Goal: Transaction & Acquisition: Purchase product/service

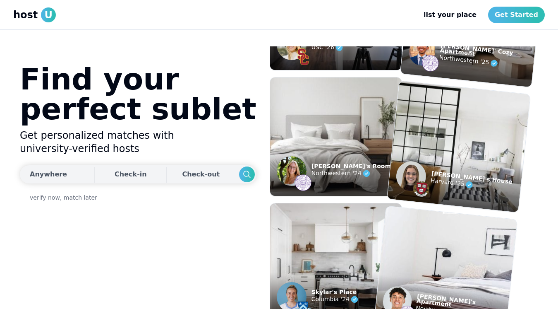
click at [53, 169] on div "Anywhere" at bounding box center [48, 174] width 37 height 10
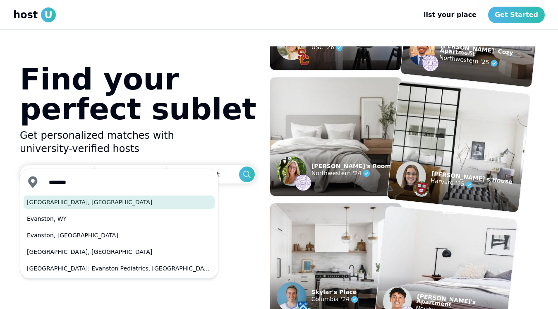
click at [74, 203] on button "[GEOGRAPHIC_DATA], [GEOGRAPHIC_DATA]" at bounding box center [119, 201] width 191 height 13
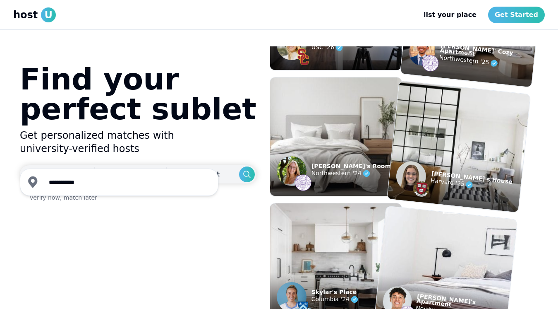
type input "**********"
click at [115, 166] on div "Check-in" at bounding box center [131, 174] width 32 height 17
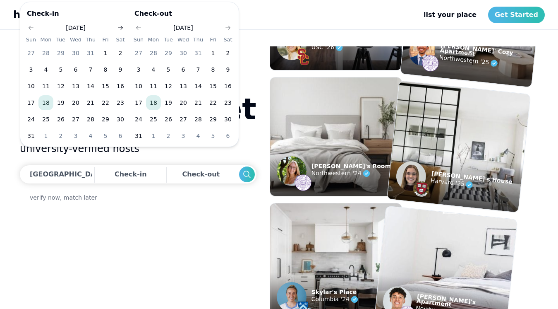
click at [121, 27] on icon "Go to next month" at bounding box center [120, 27] width 7 height 7
click at [119, 29] on icon "Go to next month" at bounding box center [120, 27] width 7 height 7
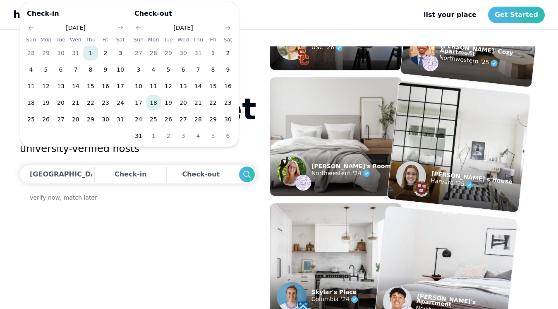
click at [89, 55] on button "1" at bounding box center [90, 53] width 15 height 15
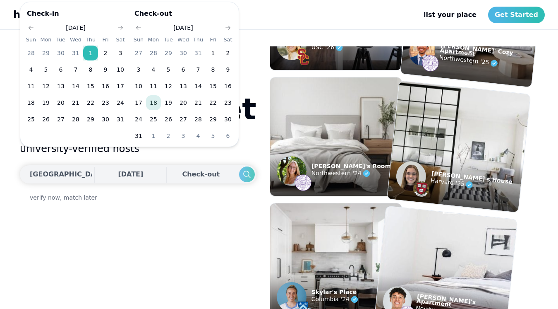
click at [239, 166] on button "Search" at bounding box center [247, 174] width 16 height 16
click at [230, 29] on icon "Go to next month" at bounding box center [228, 27] width 7 height 7
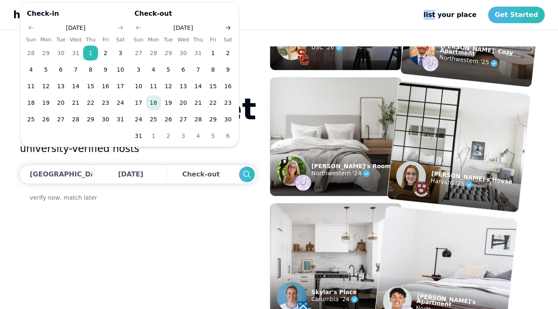
click at [230, 29] on header "host U list your place list Get Started" at bounding box center [279, 15] width 558 height 30
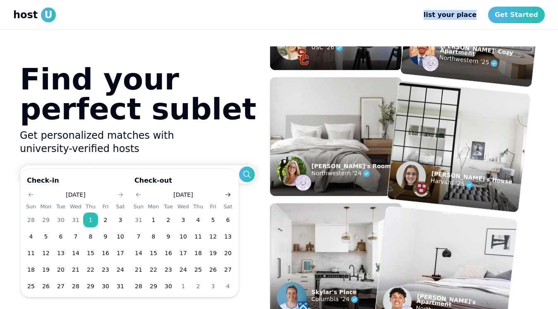
click at [230, 29] on header "host U list your place list Get Started" at bounding box center [279, 15] width 558 height 30
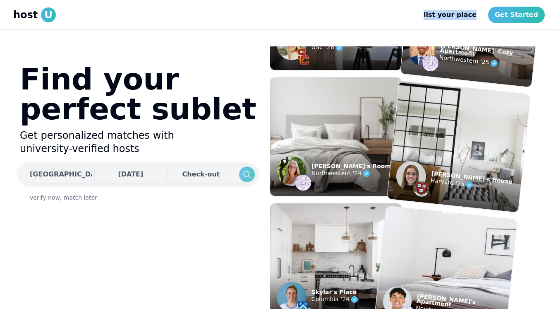
click at [243, 170] on use "Search" at bounding box center [246, 173] width 7 height 7
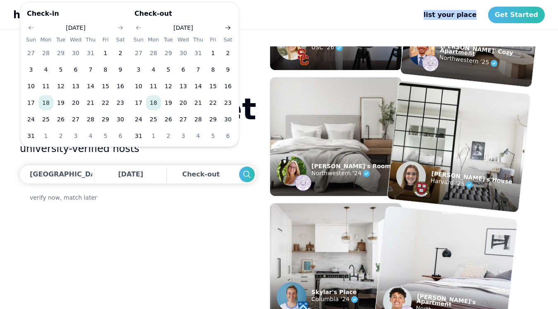
click at [228, 29] on icon "Go to next month" at bounding box center [228, 27] width 7 height 7
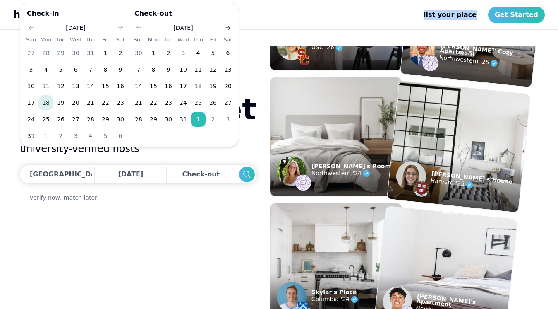
click at [228, 29] on icon "Go to next month" at bounding box center [228, 27] width 7 height 7
click at [165, 120] on button "31" at bounding box center [168, 119] width 15 height 15
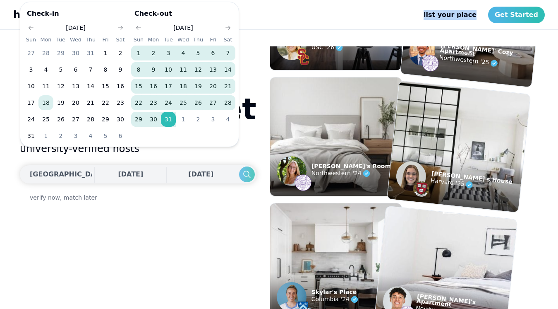
click at [239, 166] on button "Search" at bounding box center [247, 174] width 16 height 16
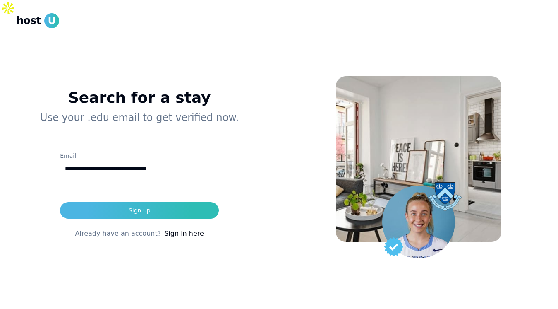
type input "**********"
click at [60, 202] on button "Sign up" at bounding box center [139, 210] width 159 height 17
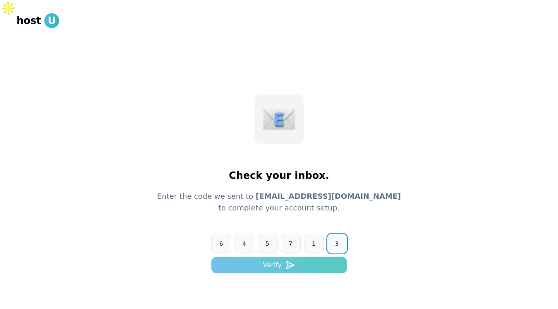
type input "******"
click at [340, 256] on button "Verify" at bounding box center [279, 264] width 136 height 17
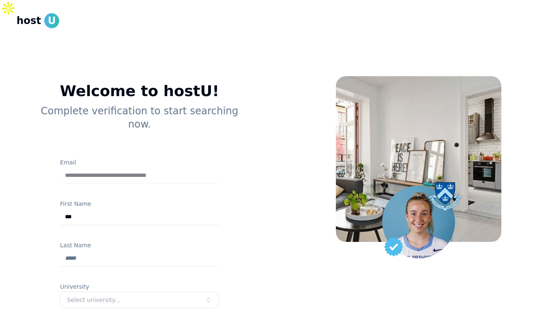
type input "***"
click at [75, 250] on input "Last Name" at bounding box center [139, 258] width 159 height 17
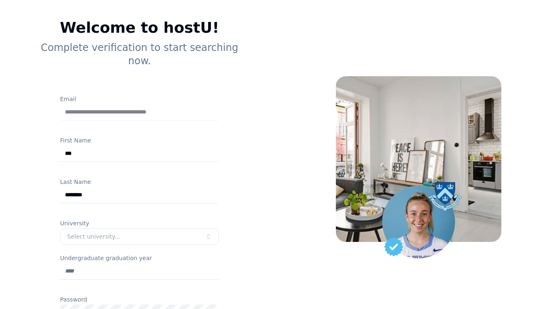
scroll to position [104, 0]
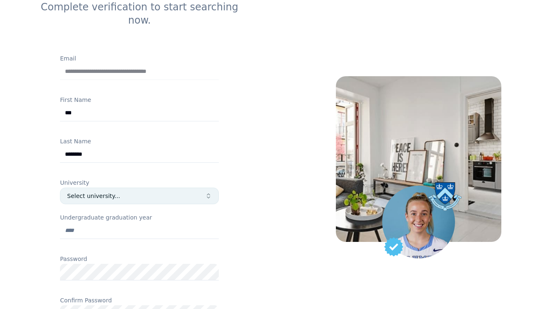
type input "********"
click at [88, 192] on div "Select university..." at bounding box center [136, 196] width 138 height 8
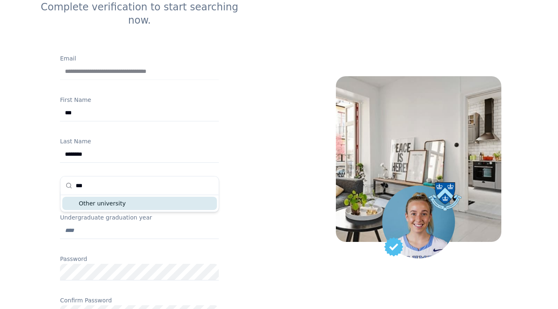
scroll to position [3, 0]
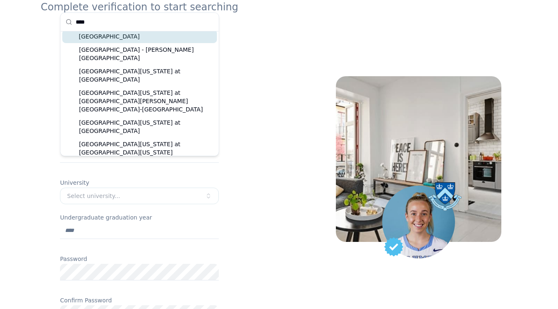
type input "****"
click at [140, 36] on div "[GEOGRAPHIC_DATA]" at bounding box center [139, 36] width 155 height 13
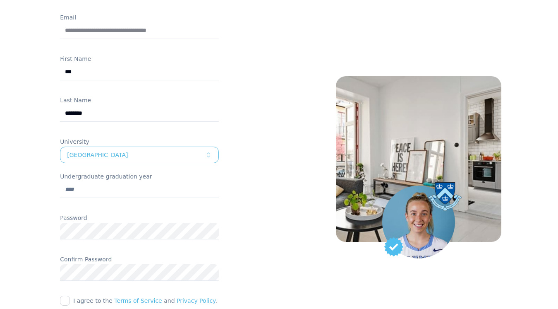
scroll to position [156, 0]
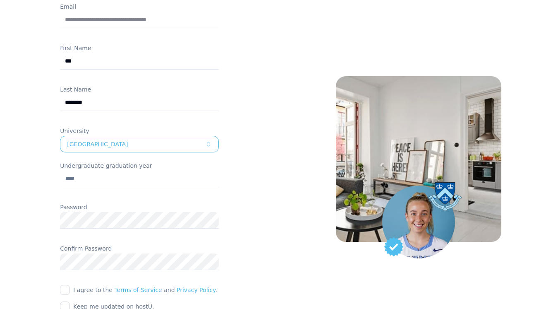
click at [101, 170] on input "Undergraduate graduation year" at bounding box center [139, 178] width 159 height 17
type input "****"
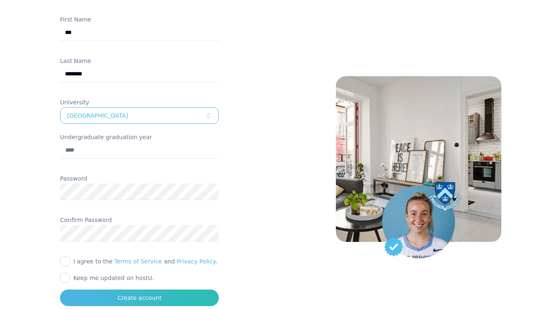
scroll to position [204, 0]
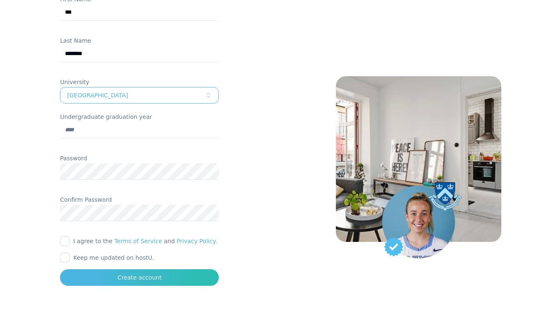
click at [68, 236] on button "I agree to the Terms of Service and Privacy Policy ." at bounding box center [65, 241] width 10 height 10
click at [68, 252] on button "Keep me updated on hostU." at bounding box center [65, 257] width 10 height 10
click at [96, 254] on label "Keep me updated on hostU." at bounding box center [113, 257] width 81 height 7
click at [70, 252] on button "Keep me updated on hostU." at bounding box center [65, 257] width 10 height 10
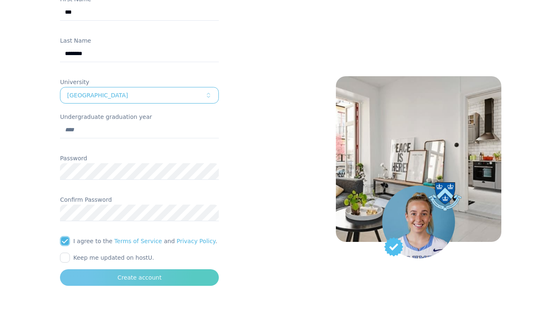
click at [129, 269] on button "Create account" at bounding box center [139, 277] width 159 height 17
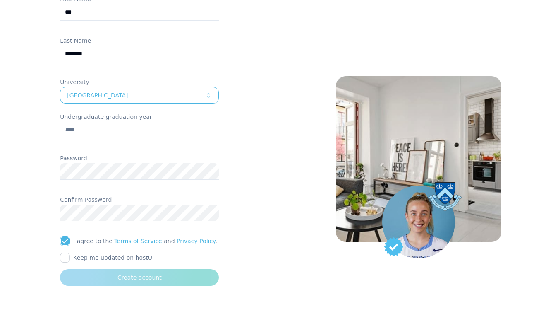
scroll to position [49, 0]
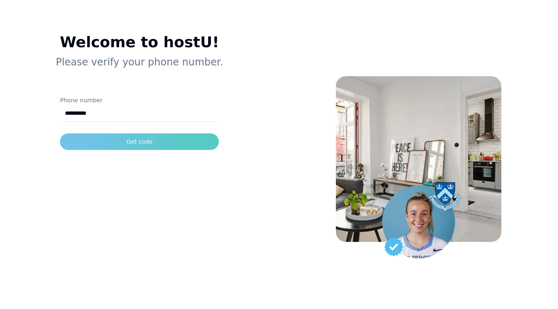
type input "**********"
click at [83, 133] on button "Get code" at bounding box center [139, 141] width 159 height 17
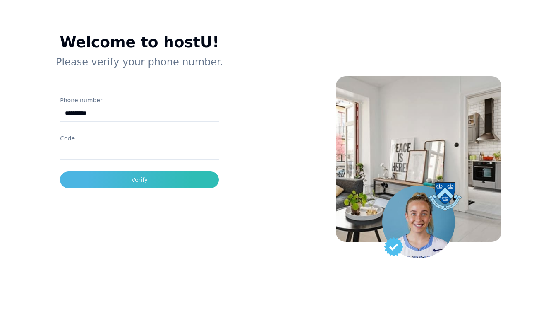
click at [162, 143] on input "Code" at bounding box center [139, 151] width 159 height 17
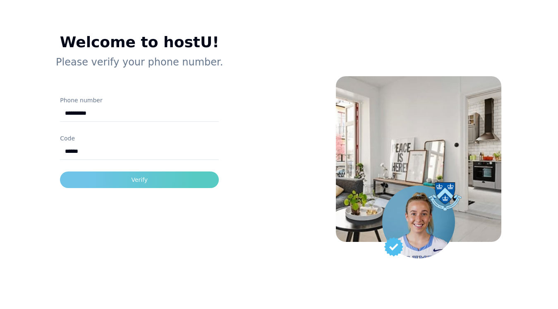
type input "******"
click at [185, 171] on button "Verify" at bounding box center [139, 179] width 159 height 17
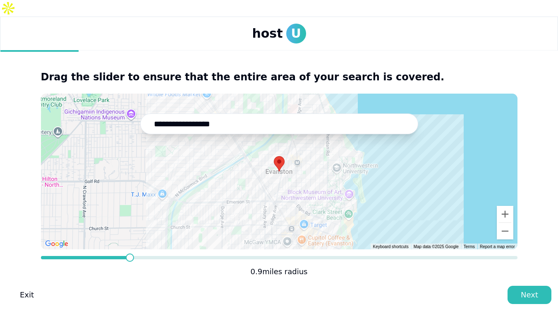
click at [129, 253] on span at bounding box center [130, 257] width 8 height 8
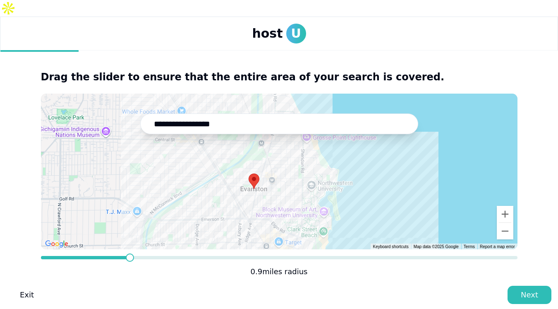
drag, startPoint x: 258, startPoint y: 183, endPoint x: 230, endPoint y: 201, distance: 33.3
click at [230, 201] on div at bounding box center [279, 171] width 477 height 156
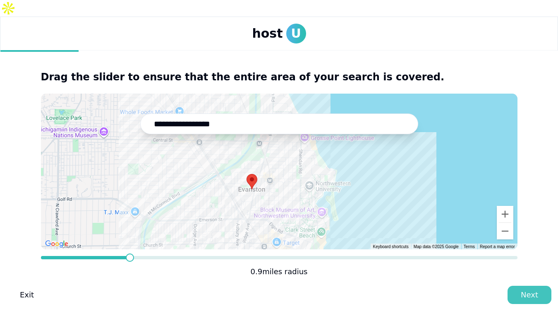
click at [529, 289] on div "Next" at bounding box center [529, 295] width 17 height 12
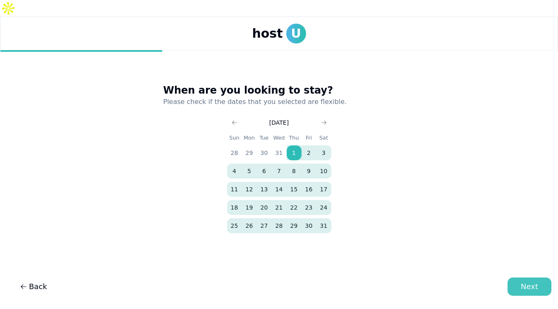
click at [526, 286] on div "Next" at bounding box center [529, 286] width 17 height 12
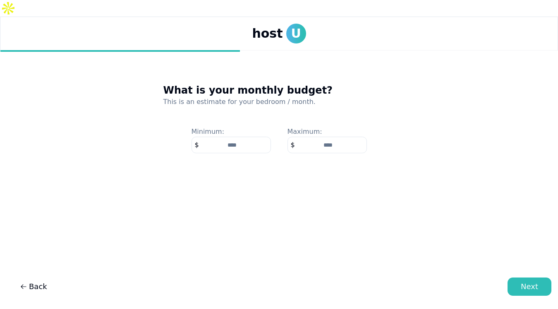
type input "*"
click at [333, 137] on input "number" at bounding box center [326, 145] width 79 height 17
type input "****"
click at [524, 280] on div "Next" at bounding box center [529, 286] width 17 height 12
type input "*"
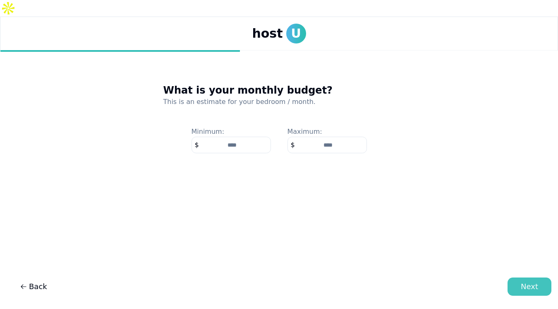
type input "**"
click at [537, 288] on div "Next" at bounding box center [529, 286] width 17 height 12
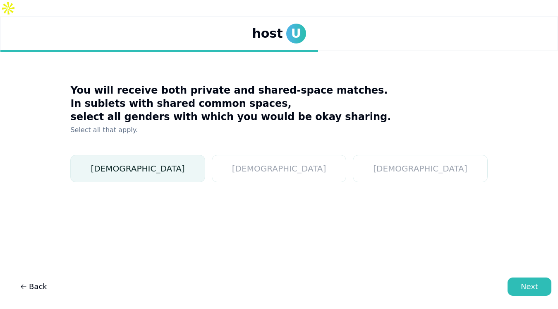
click at [196, 155] on button "[DEMOGRAPHIC_DATA]" at bounding box center [137, 168] width 134 height 27
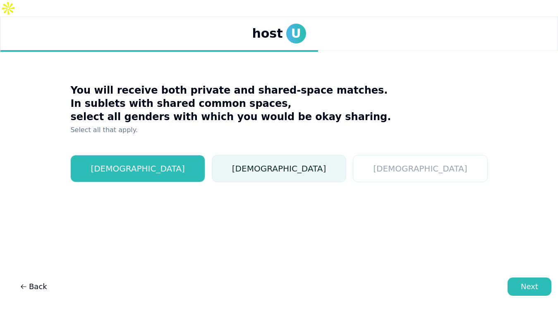
click at [298, 155] on button "[DEMOGRAPHIC_DATA]" at bounding box center [279, 168] width 134 height 27
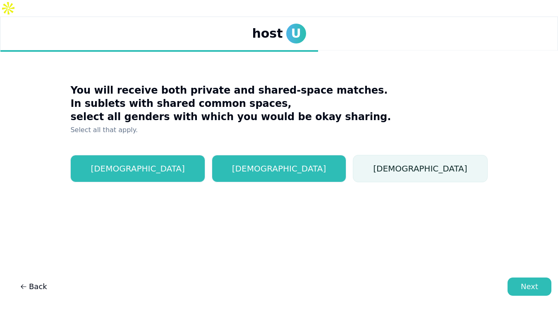
click at [357, 155] on button "[DEMOGRAPHIC_DATA]" at bounding box center [420, 168] width 134 height 27
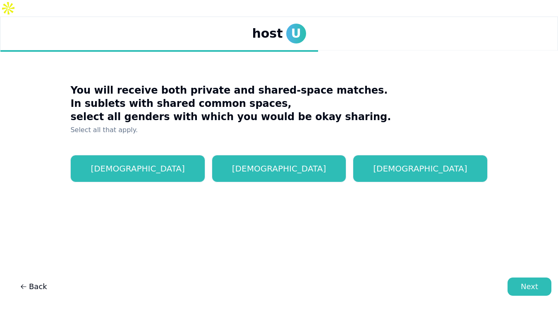
click at [515, 276] on main "You will receive both private and shared-space matches. In sublets with shared …" at bounding box center [279, 172] width 558 height 245
click at [516, 282] on button "Next" at bounding box center [530, 286] width 44 height 18
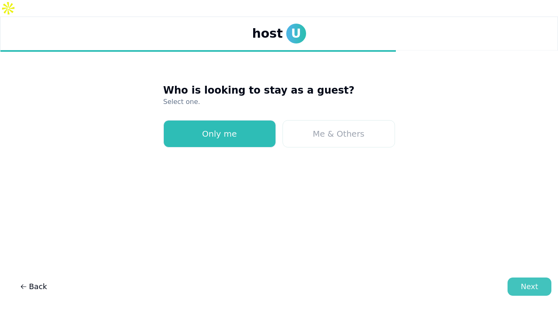
click at [517, 282] on button "Next" at bounding box center [530, 286] width 44 height 18
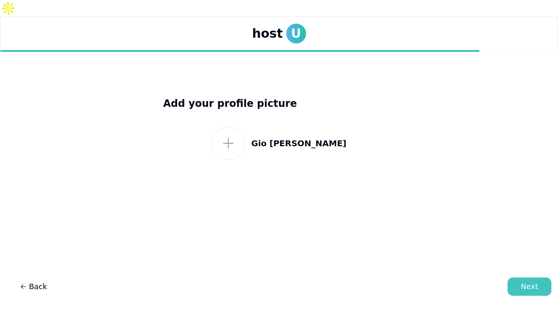
click at [533, 287] on div "Next" at bounding box center [529, 286] width 17 height 12
click at [236, 136] on icon at bounding box center [228, 143] width 15 height 15
click at [278, 26] on span "host" at bounding box center [267, 33] width 31 height 15
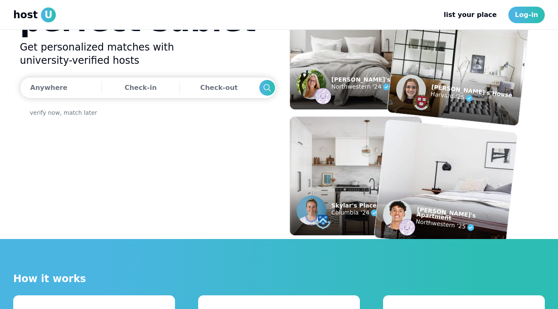
scroll to position [67, 0]
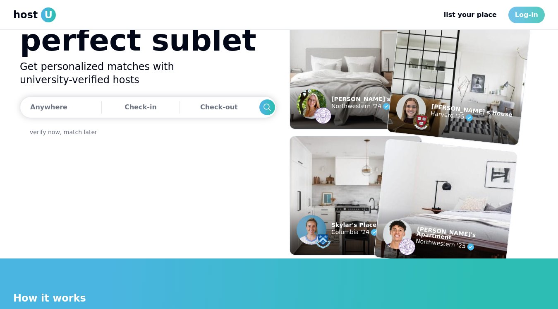
click at [527, 22] on link "Log-in" at bounding box center [526, 15] width 36 height 17
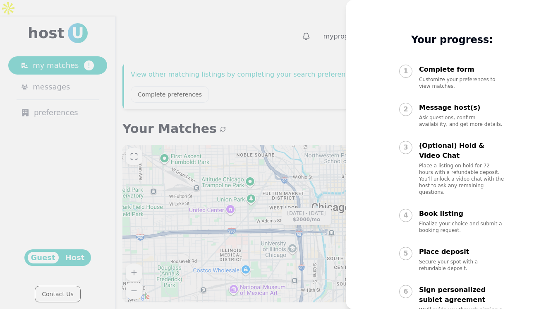
click at [332, 63] on div at bounding box center [279, 154] width 558 height 309
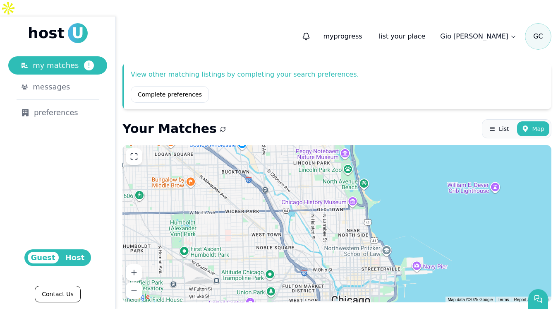
drag, startPoint x: 312, startPoint y: 155, endPoint x: 332, endPoint y: 249, distance: 96.4
click at [332, 249] on div "[DATE] - [DATE] $2000 /mo" at bounding box center [336, 223] width 429 height 157
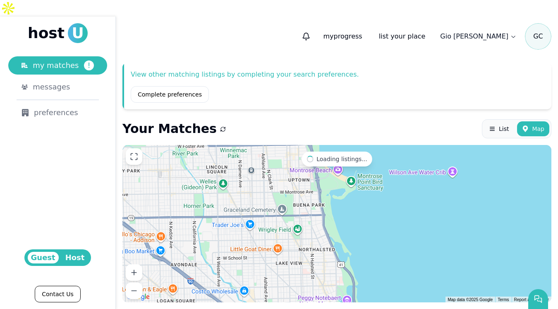
drag, startPoint x: 317, startPoint y: 178, endPoint x: 319, endPoint y: 323, distance: 145.6
click at [319, 308] on html "host U my matches ! messages preferences Guest Host Contact Us my progress list…" at bounding box center [279, 154] width 558 height 309
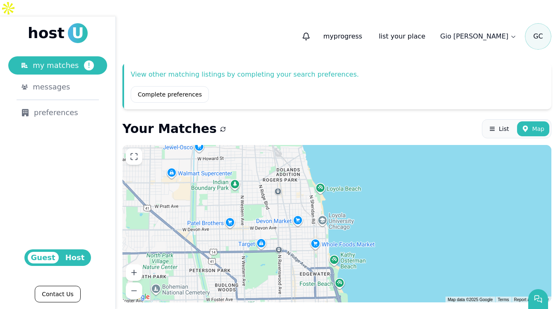
drag, startPoint x: 338, startPoint y: 179, endPoint x: 366, endPoint y: 333, distance: 156.5
click at [366, 308] on html "host U my matches ! messages preferences Guest Host Contact Us my progress list…" at bounding box center [279, 154] width 558 height 309
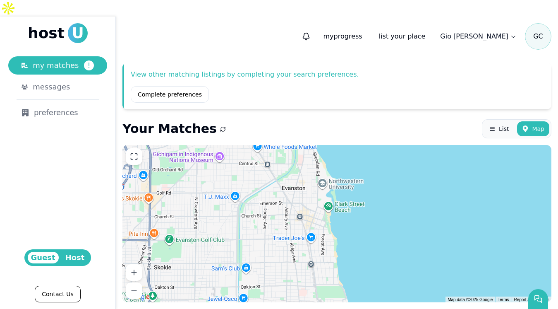
drag, startPoint x: 314, startPoint y: 164, endPoint x: 358, endPoint y: 308, distance: 150.5
click at [358, 308] on div "View other matching listings by completing your search preferences. Complete pr…" at bounding box center [337, 182] width 442 height 252
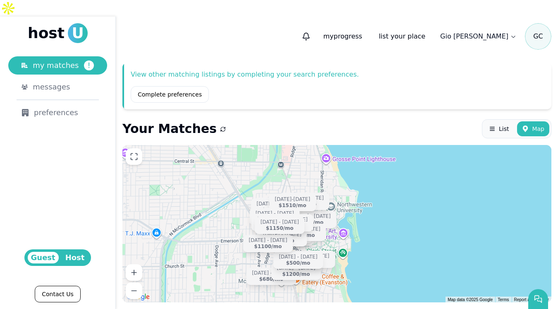
drag, startPoint x: 365, startPoint y: 180, endPoint x: 363, endPoint y: 186, distance: 6.4
click at [363, 186] on div "[DATE] - [DATE] $680 /[DATE] - [DATE] $1200 /[DATE] - [DATE] $757 /[DATE] - [DA…" at bounding box center [336, 223] width 429 height 157
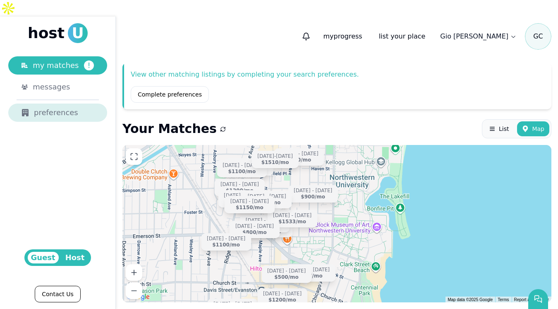
click at [58, 103] on link "preferences" at bounding box center [57, 112] width 99 height 18
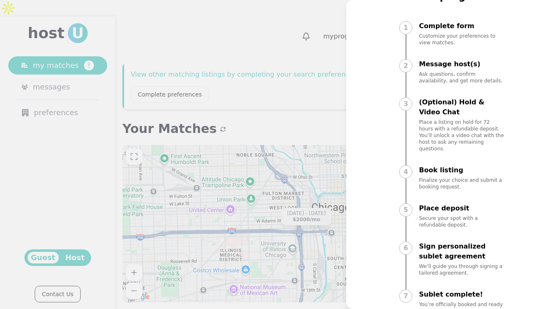
scroll to position [55, 0]
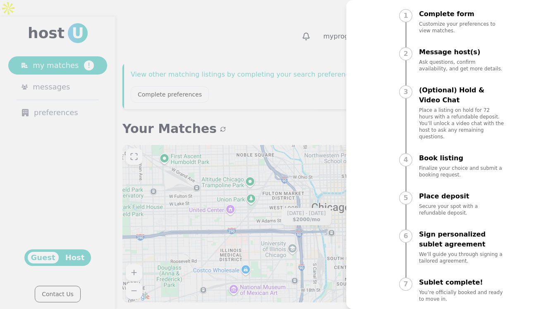
click at [333, 96] on div at bounding box center [279, 154] width 558 height 309
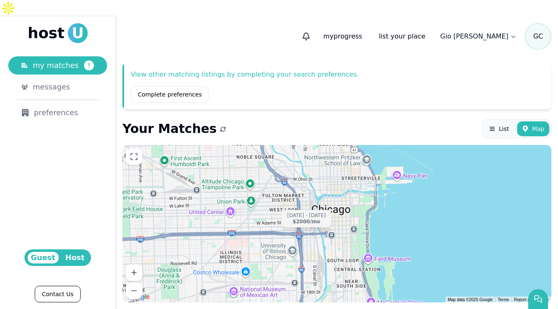
drag, startPoint x: 326, startPoint y: 173, endPoint x: 326, endPoint y: 285, distance: 111.3
click at [326, 284] on div "[DATE] - [DATE] $2000 /mo" at bounding box center [336, 223] width 429 height 157
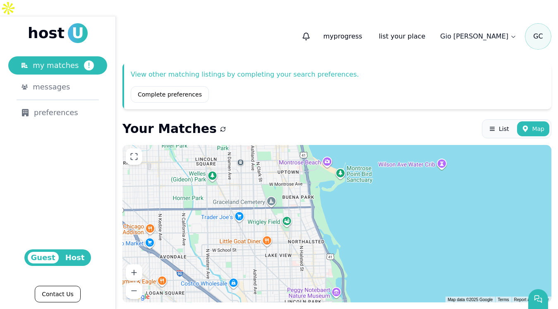
drag, startPoint x: 283, startPoint y: 185, endPoint x: 301, endPoint y: 275, distance: 92.1
click at [300, 270] on div "[DATE] - [DATE] $2000 /mo" at bounding box center [336, 223] width 429 height 157
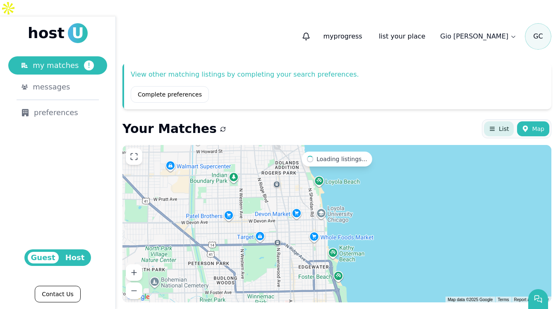
click at [495, 121] on button "List" at bounding box center [499, 128] width 30 height 15
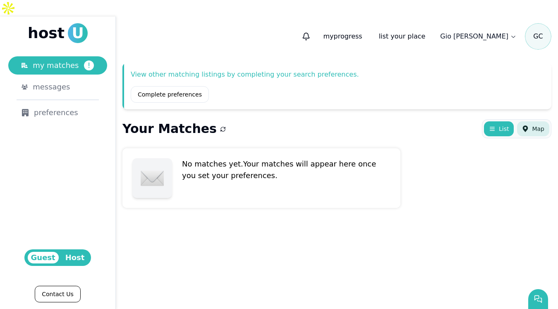
click at [537, 125] on span "Map" at bounding box center [538, 129] width 12 height 8
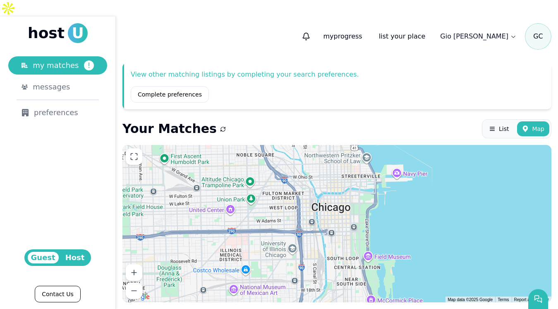
drag, startPoint x: 308, startPoint y: 146, endPoint x: 309, endPoint y: 321, distance: 174.2
click at [309, 308] on html "host U my matches ! messages preferences Guest Host Contact Us my progress list…" at bounding box center [279, 154] width 558 height 309
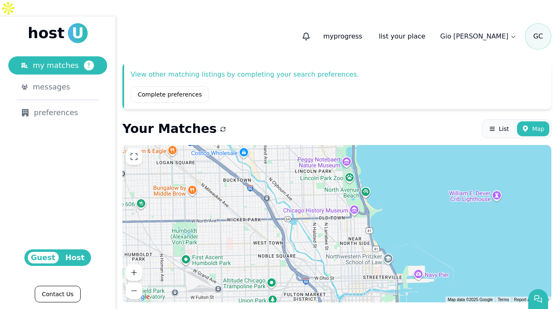
drag, startPoint x: 322, startPoint y: 163, endPoint x: 352, endPoint y: 301, distance: 140.9
click at [352, 299] on div "[DATE] - [DATE] $2000 /mo" at bounding box center [336, 223] width 429 height 157
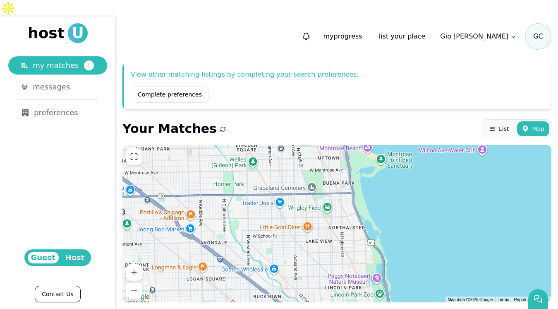
drag, startPoint x: 369, startPoint y: 149, endPoint x: 369, endPoint y: 305, distance: 155.9
click at [369, 305] on div "View other matching listings by completing your search preferences. Complete pr…" at bounding box center [337, 182] width 442 height 252
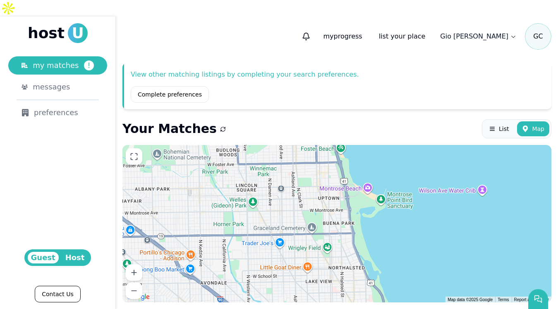
drag, startPoint x: 359, startPoint y: 181, endPoint x: 357, endPoint y: 291, distance: 110.5
click at [357, 291] on div at bounding box center [336, 223] width 429 height 157
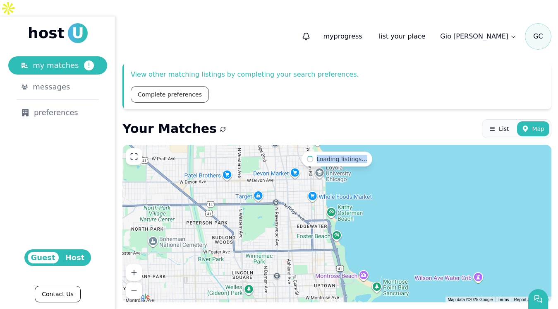
click at [187, 86] on link "Complete preferences" at bounding box center [170, 94] width 78 height 17
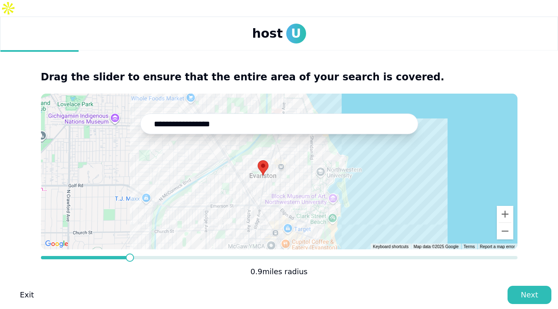
drag, startPoint x: 336, startPoint y: 170, endPoint x: 319, endPoint y: 175, distance: 17.6
click at [319, 175] on div at bounding box center [279, 171] width 477 height 156
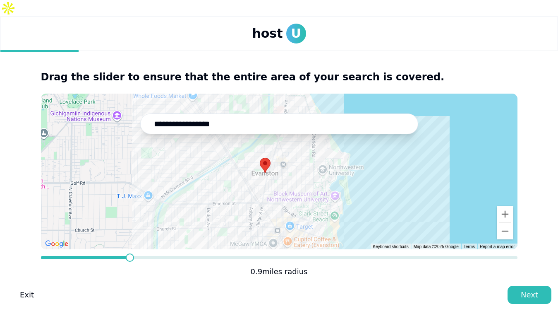
click at [410, 210] on div at bounding box center [279, 171] width 477 height 156
click at [517, 285] on button "Next" at bounding box center [530, 294] width 44 height 18
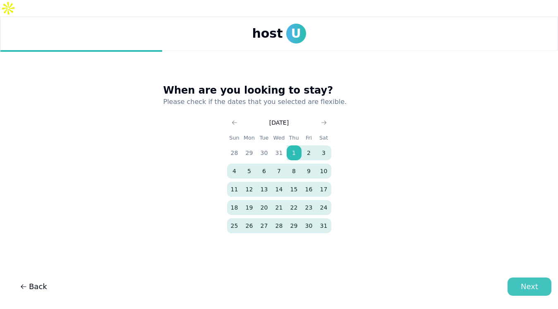
click at [525, 284] on div "Next" at bounding box center [529, 286] width 17 height 12
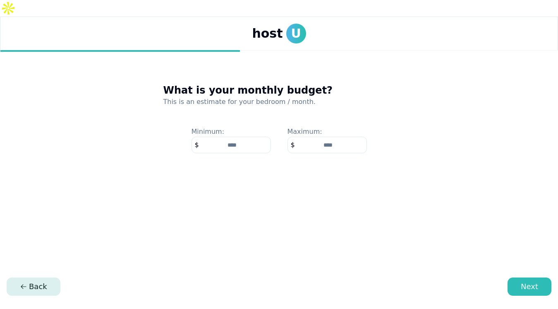
click at [34, 286] on span "Back" at bounding box center [33, 286] width 27 height 12
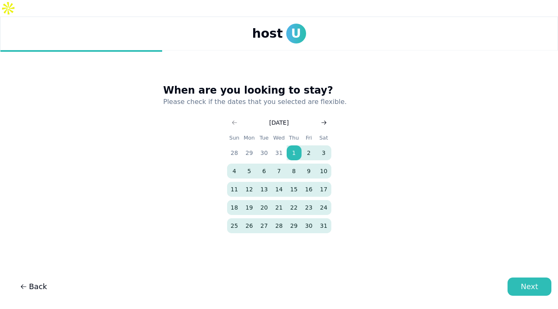
click at [323, 119] on icon "Go to next month" at bounding box center [324, 122] width 7 height 7
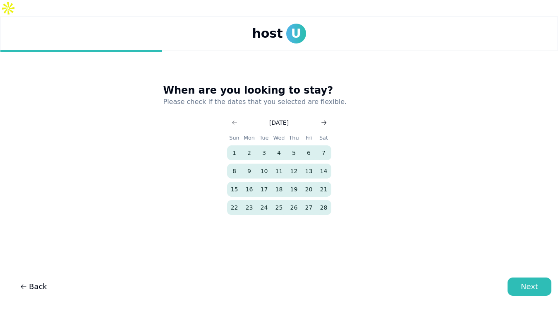
click at [323, 119] on icon "Go to next month" at bounding box center [324, 122] width 7 height 7
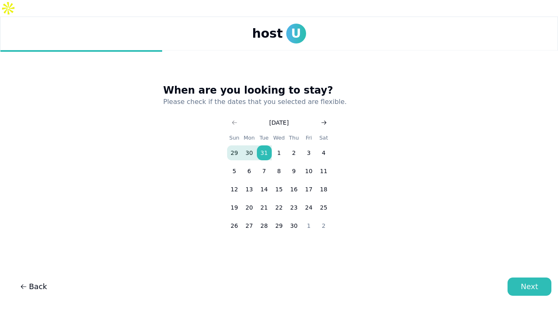
click at [325, 119] on icon "Go to next month" at bounding box center [324, 122] width 7 height 7
click at [323, 163] on button "13" at bounding box center [323, 170] width 15 height 15
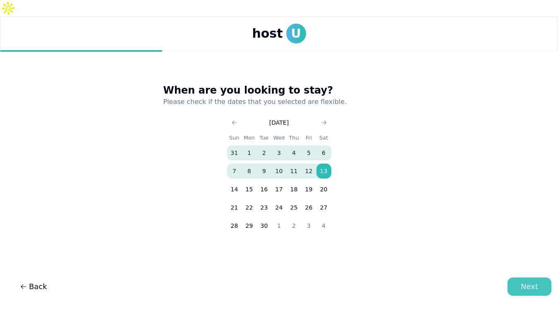
click at [521, 289] on button "Next" at bounding box center [530, 286] width 44 height 18
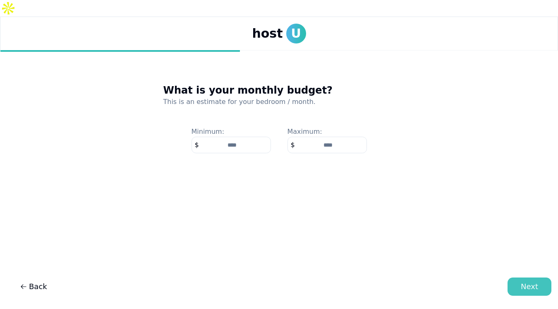
click at [519, 284] on button "Next" at bounding box center [530, 286] width 44 height 18
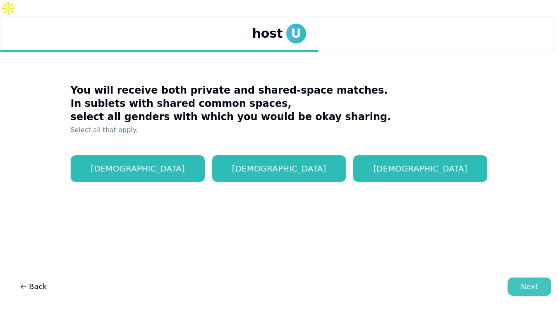
click at [541, 290] on button "Next" at bounding box center [530, 286] width 44 height 18
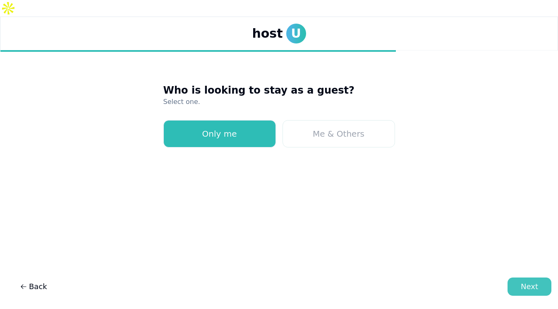
click at [526, 287] on div "Next" at bounding box center [529, 286] width 17 height 12
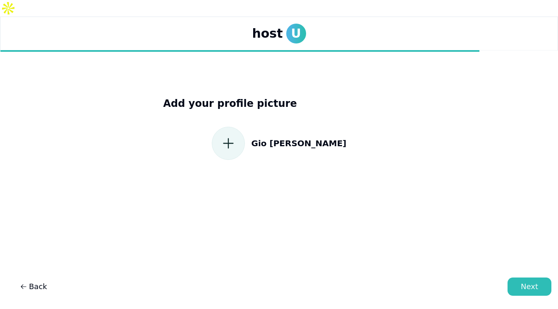
click at [236, 136] on icon at bounding box center [228, 143] width 15 height 15
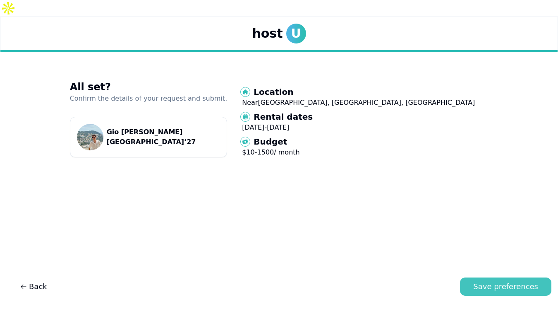
click at [495, 287] on div "Save preferences" at bounding box center [505, 286] width 65 height 12
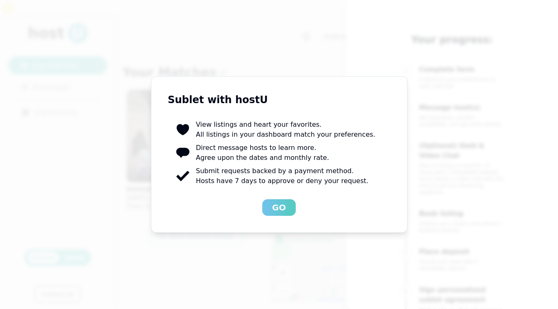
click at [282, 206] on div "Go" at bounding box center [279, 207] width 14 height 12
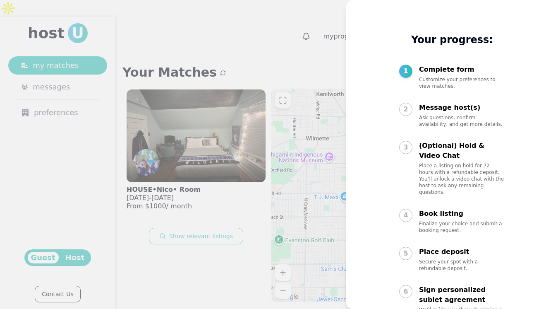
click at [335, 29] on div at bounding box center [279, 154] width 558 height 309
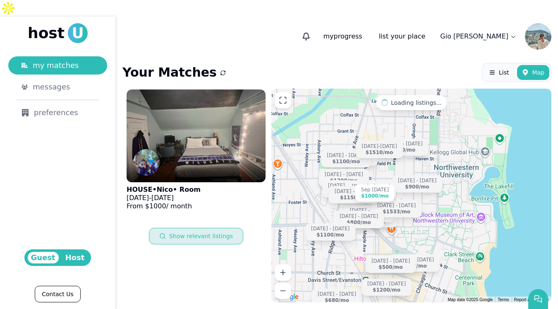
click at [210, 228] on button "Show relevant listings" at bounding box center [196, 236] width 94 height 17
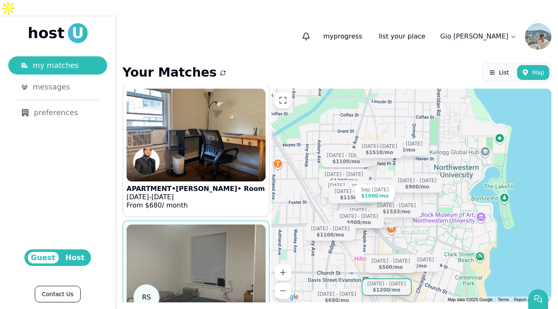
scroll to position [163, 0]
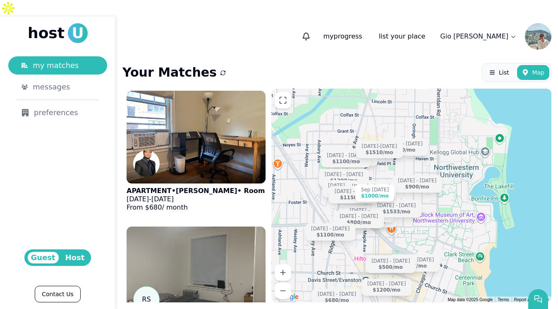
click at [504, 24] on html "host U my matches messages preferences Guest Host Contact Us my progress list y…" at bounding box center [279, 154] width 558 height 309
click at [413, 43] on html "host U my matches messages preferences Guest Host Contact Us my progress list y…" at bounding box center [279, 154] width 558 height 309
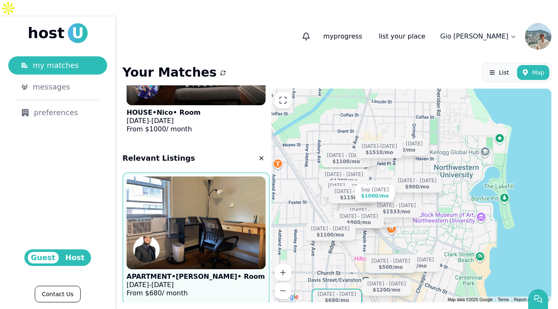
scroll to position [0, 0]
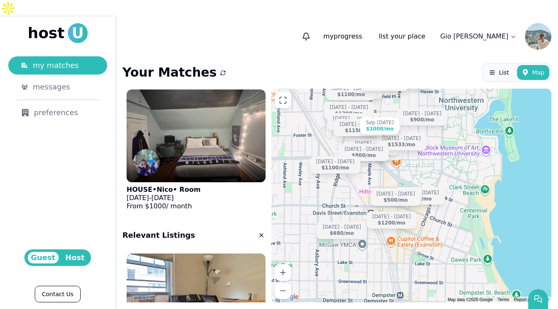
drag, startPoint x: 319, startPoint y: 158, endPoint x: 324, endPoint y: 91, distance: 68.0
click at [324, 91] on div "Sep [DATE] $1000 /[DATE] - [DATE] $680 /[DATE] - [DATE] $1200 /[DATE] - [DATE] …" at bounding box center [411, 195] width 280 height 213
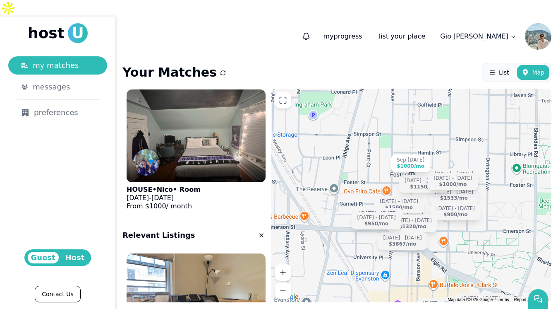
drag, startPoint x: 376, startPoint y: 150, endPoint x: 390, endPoint y: 192, distance: 44.5
click at [394, 197] on div "Sep [DATE] $1000 /[DATE] - [DATE] $1200 /[DATE] - [DATE] $757 /[DATE] - [DATE] …" at bounding box center [411, 195] width 280 height 213
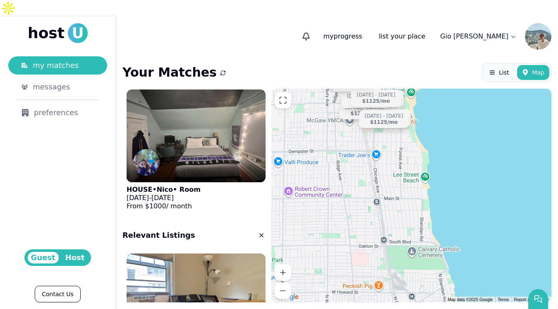
drag, startPoint x: 416, startPoint y: 227, endPoint x: 430, endPoint y: 113, distance: 115.5
click at [430, 113] on div "Sep [DATE] $1000 /[DATE] - [DATE] $1200 /[DATE] - [DATE] $757 /[DATE] - [DATE] …" at bounding box center [411, 195] width 280 height 213
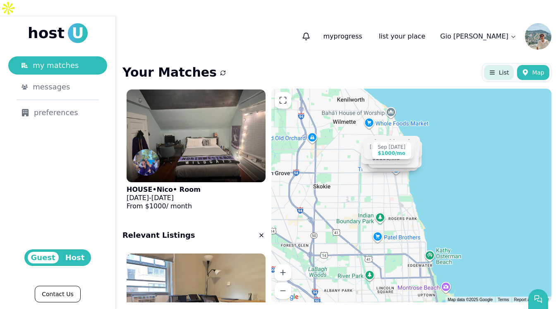
click at [494, 71] on use at bounding box center [492, 72] width 5 height 3
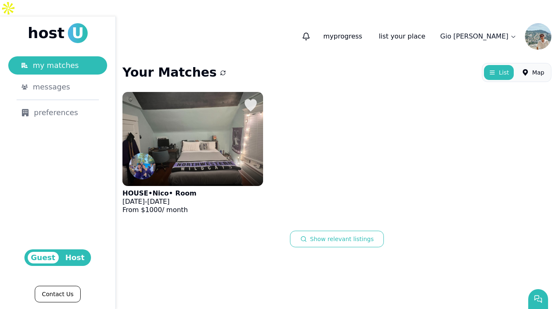
click at [205, 144] on img at bounding box center [192, 138] width 155 height 103
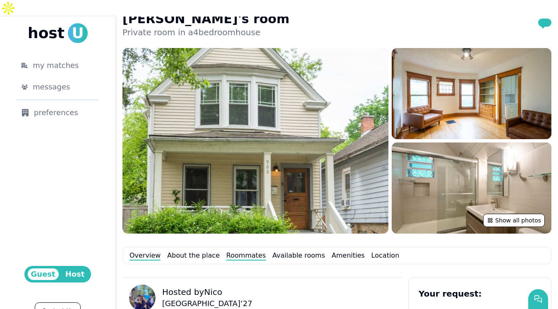
click at [247, 250] on link "Roommates" at bounding box center [245, 255] width 39 height 10
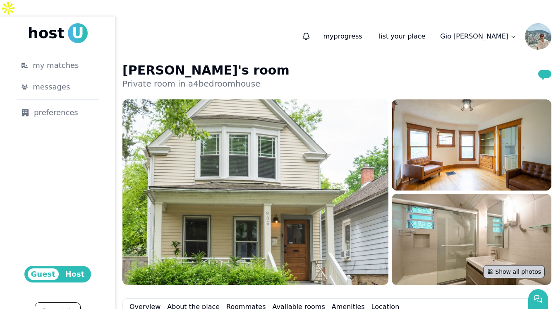
click at [505, 265] on button "Show all photos" at bounding box center [514, 271] width 62 height 13
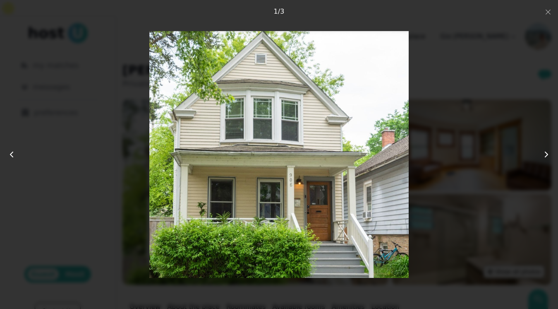
click at [547, 153] on icon at bounding box center [546, 154] width 10 height 10
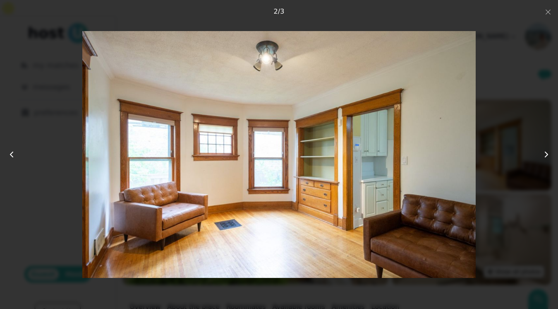
click at [547, 153] on icon at bounding box center [546, 154] width 10 height 10
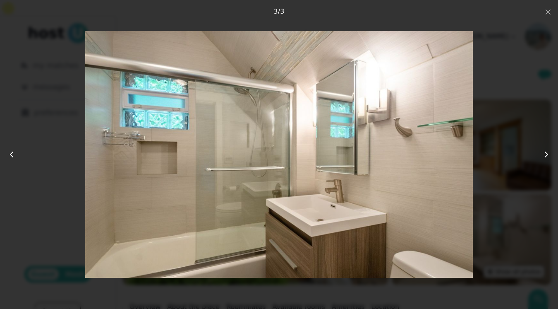
click at [547, 153] on icon at bounding box center [546, 154] width 10 height 10
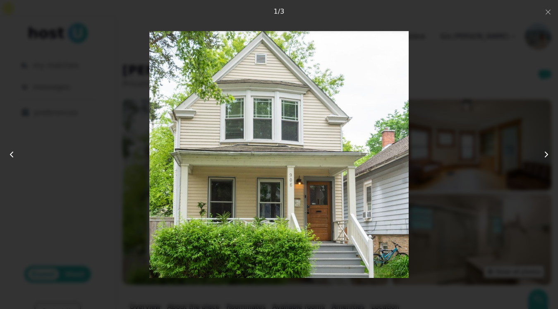
click at [547, 153] on icon at bounding box center [546, 154] width 10 height 10
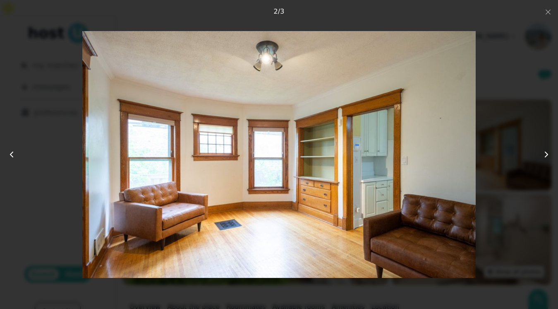
click at [547, 153] on icon at bounding box center [546, 154] width 10 height 10
click at [482, 147] on div at bounding box center [279, 154] width 446 height 247
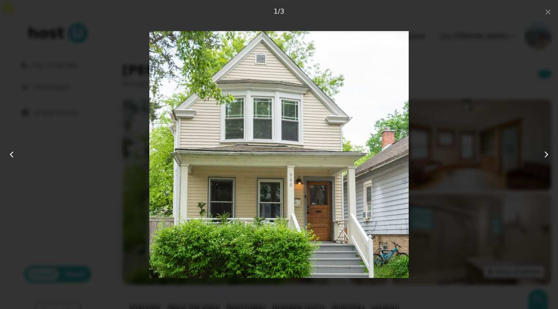
click at [148, 31] on div at bounding box center [279, 154] width 446 height 247
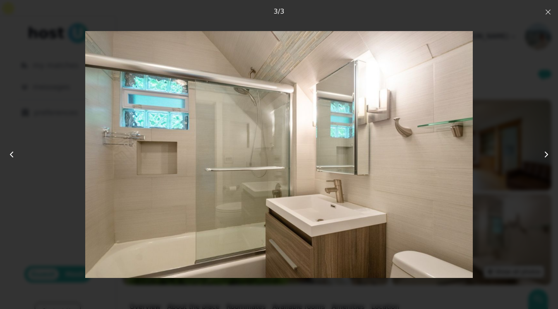
click at [549, 11] on use "button" at bounding box center [548, 12] width 5 height 5
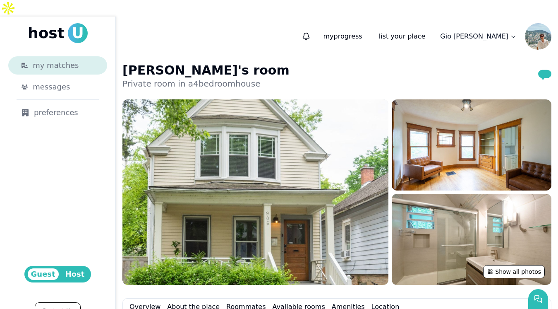
click at [62, 60] on span "my matches" at bounding box center [56, 66] width 46 height 12
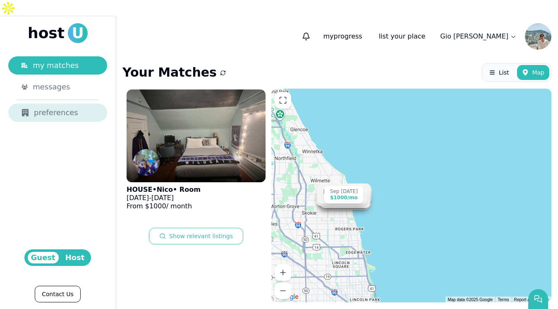
click at [79, 107] on div "preferences" at bounding box center [58, 113] width 72 height 12
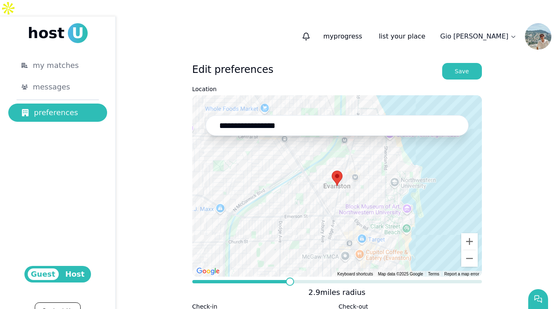
click at [289, 277] on span at bounding box center [290, 281] width 8 height 8
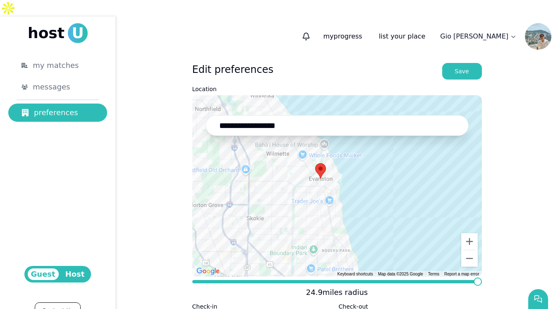
click at [482, 280] on span at bounding box center [337, 281] width 290 height 3
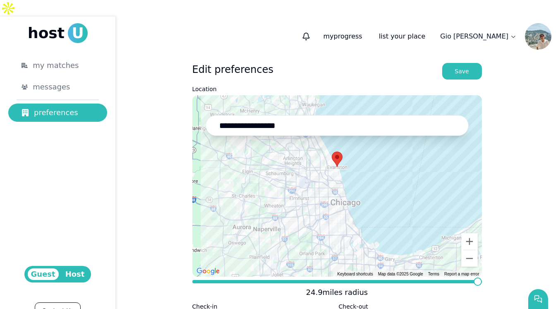
drag, startPoint x: 287, startPoint y: 183, endPoint x: 238, endPoint y: 137, distance: 67.6
click at [238, 137] on div at bounding box center [337, 185] width 290 height 181
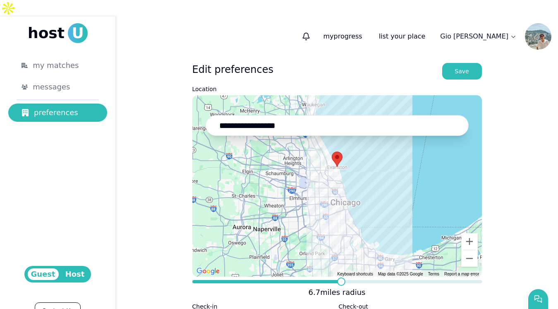
click at [342, 277] on span at bounding box center [341, 281] width 8 height 8
click at [458, 63] on button "Save" at bounding box center [462, 71] width 40 height 17
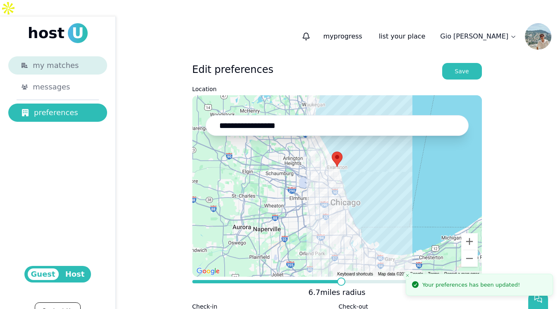
click at [80, 60] on div "my matches" at bounding box center [63, 66] width 61 height 12
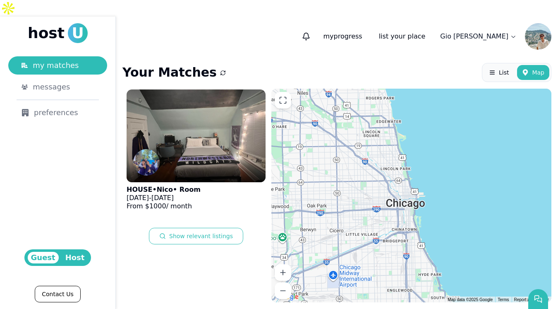
drag, startPoint x: 469, startPoint y: 228, endPoint x: 414, endPoint y: 105, distance: 134.4
click at [414, 105] on div "Sep [DATE] $1000 /[DATE] - [DATE] $680 /[DATE] - [DATE] $1200 /[DATE] - [DATE] …" at bounding box center [411, 195] width 280 height 213
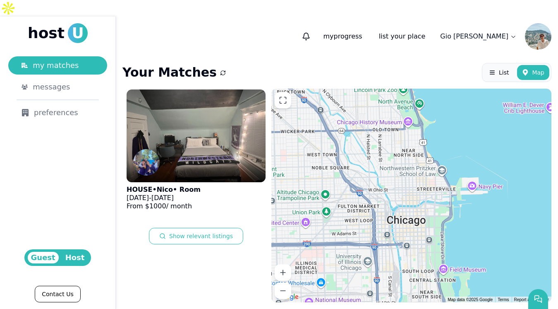
drag, startPoint x: 406, startPoint y: 149, endPoint x: 416, endPoint y: 266, distance: 117.1
click at [416, 266] on div "Sep [DATE] $1000 /[DATE] - [DATE] $680 /[DATE] - [DATE] $1200 /[DATE] - [DATE] …" at bounding box center [411, 195] width 280 height 213
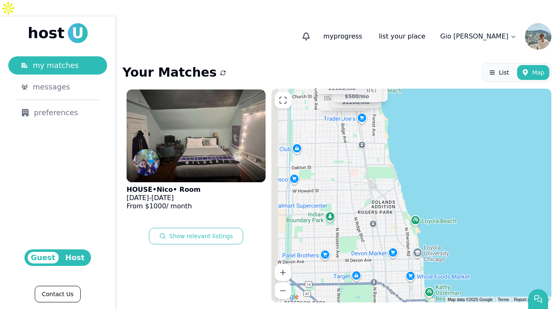
drag, startPoint x: 367, startPoint y: 132, endPoint x: 443, endPoint y: 273, distance: 160.1
click at [442, 272] on div "Sep [DATE] $1000 /[DATE] - [DATE] $680 /[DATE] - [DATE] $1200 /[DATE] - [DATE] …" at bounding box center [411, 195] width 280 height 213
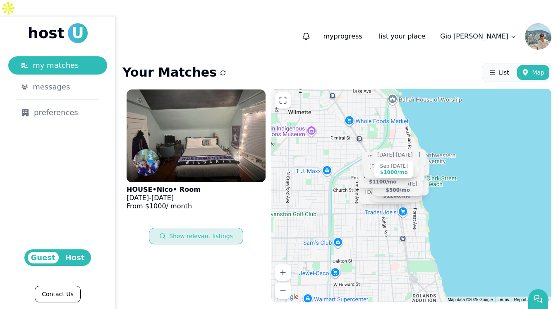
click at [207, 228] on button "Show relevant listings" at bounding box center [196, 236] width 94 height 17
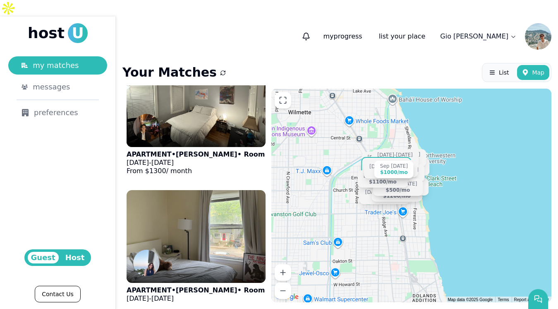
scroll to position [1418, 0]
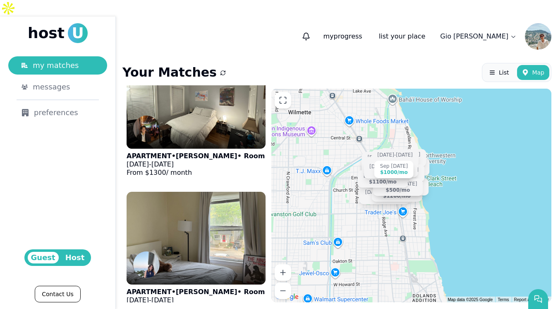
click at [76, 255] on span "Host" at bounding box center [75, 258] width 26 height 12
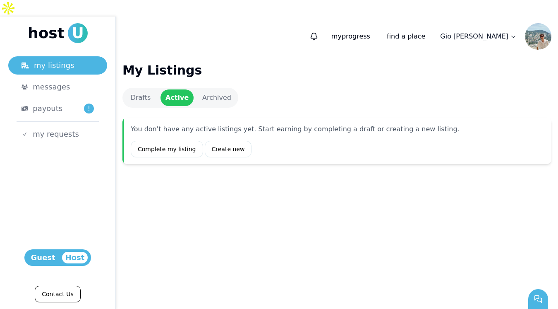
click at [46, 255] on span "Guest" at bounding box center [43, 258] width 31 height 12
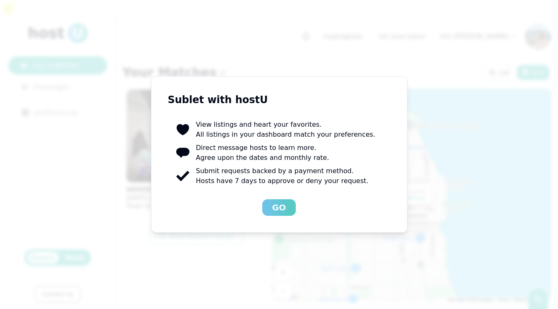
click at [276, 207] on div "Go" at bounding box center [279, 207] width 14 height 12
